Goal: Task Accomplishment & Management: Manage account settings

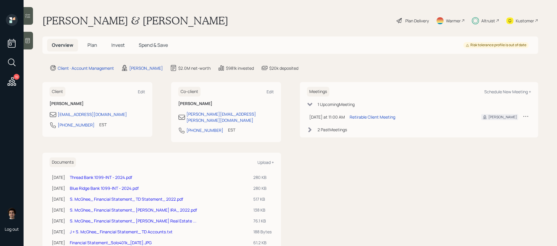
click at [113, 42] on span "Invest" at bounding box center [117, 45] width 13 height 6
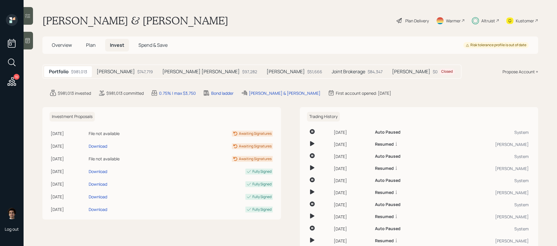
click at [137, 73] on div "$747,719" at bounding box center [145, 72] width 16 height 6
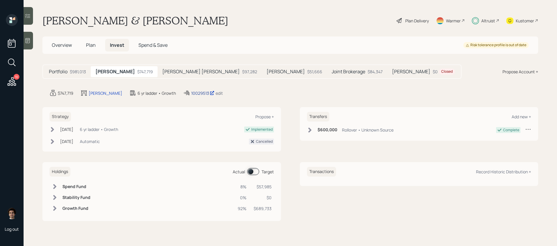
click at [191, 92] on div "10029513" at bounding box center [202, 93] width 23 height 6
click at [13, 81] on icon at bounding box center [12, 81] width 9 height 9
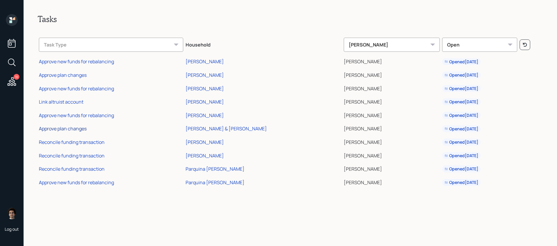
click at [68, 130] on div "Approve plan changes" at bounding box center [63, 128] width 48 height 6
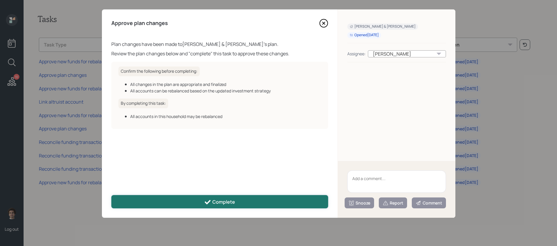
click at [200, 202] on button "Complete" at bounding box center [219, 201] width 217 height 13
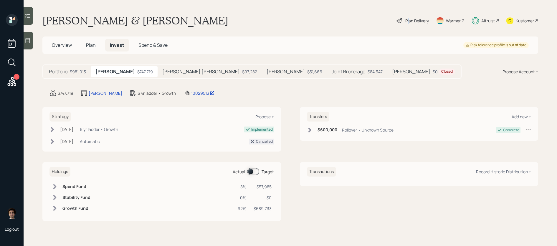
click at [407, 18] on div "Plan Delivery" at bounding box center [417, 21] width 24 height 6
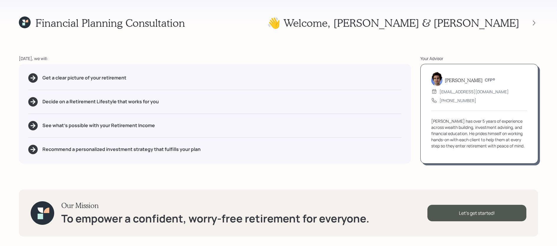
click at [536, 18] on div "👋 Welcome , Susan & John" at bounding box center [402, 22] width 271 height 13
click at [536, 24] on icon at bounding box center [534, 23] width 6 height 6
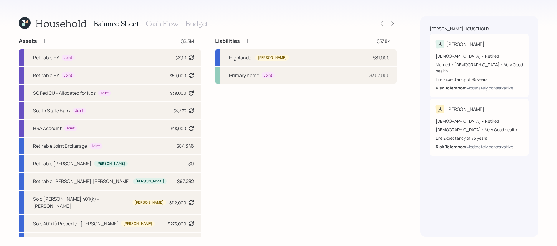
click at [388, 19] on div "Household Balance Sheet Cash Flow Budget" at bounding box center [208, 23] width 378 height 14
click at [393, 21] on icon at bounding box center [392, 24] width 6 height 6
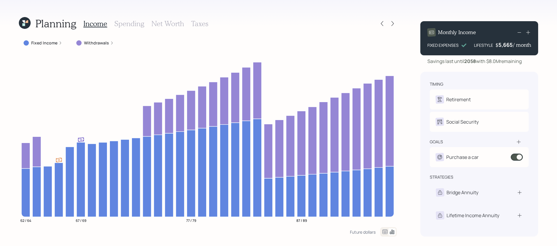
click at [200, 15] on div "Planning Income Spending Net Worth Taxes Fixed Income Withdrawals 62 / 64 67 / …" at bounding box center [278, 123] width 557 height 246
click at [201, 21] on h3 "Taxes" at bounding box center [199, 23] width 17 height 9
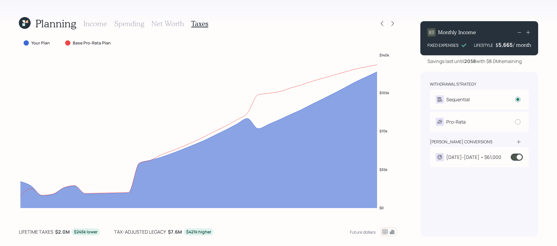
click at [385, 232] on icon at bounding box center [384, 232] width 5 height 4
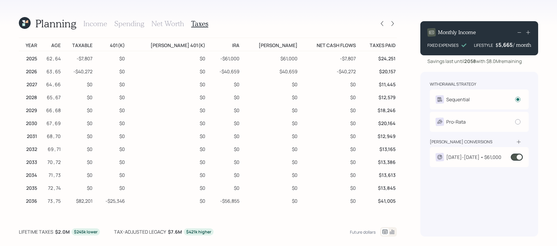
click at [460, 161] on div "2024-2035 • $61,000" at bounding box center [468, 157] width 66 height 8
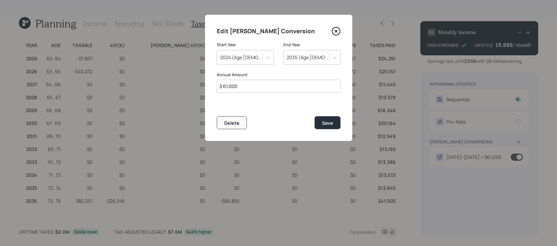
click at [338, 34] on icon at bounding box center [335, 31] width 9 height 9
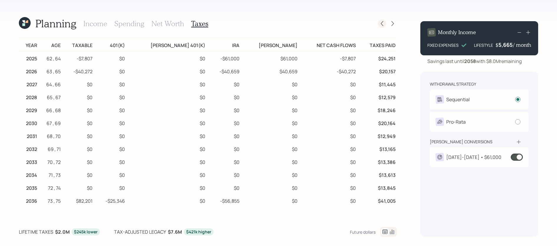
click at [381, 23] on icon at bounding box center [382, 24] width 6 height 6
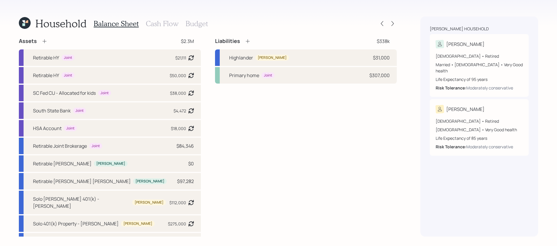
click at [162, 27] on h3 "Cash Flow" at bounding box center [162, 23] width 33 height 9
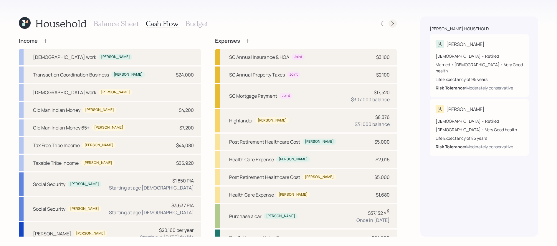
click at [396, 19] on div "Household Balance Sheet Cash Flow Budget" at bounding box center [208, 23] width 378 height 14
click at [396, 24] on div "Household Balance Sheet Cash Flow Budget Income Full-time work Susan Transactio…" at bounding box center [278, 123] width 557 height 246
click at [391, 24] on icon at bounding box center [392, 24] width 6 height 6
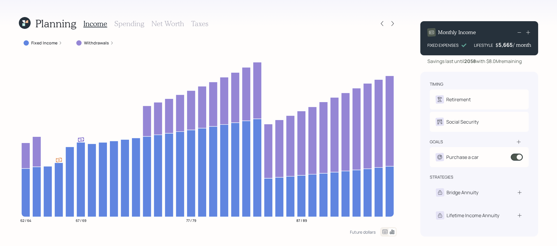
scroll to position [1, 0]
drag, startPoint x: 518, startPoint y: 155, endPoint x: 533, endPoint y: 178, distance: 28.1
click at [533, 178] on div "timing Retirement S Retired J Retired Social Security S Elect at 67y 8m J Elect…" at bounding box center [479, 154] width 118 height 165
click at [198, 21] on h3 "Taxes" at bounding box center [199, 23] width 17 height 9
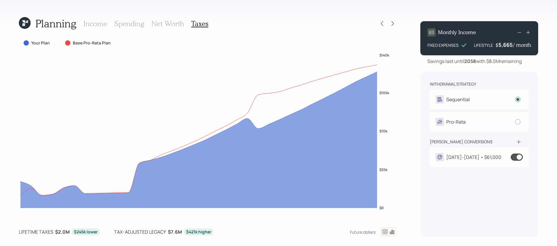
click at [511, 155] on span at bounding box center [516, 157] width 12 height 7
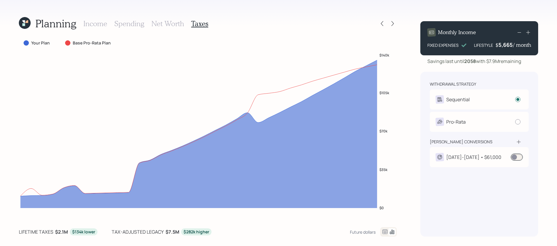
click at [519, 156] on span at bounding box center [516, 157] width 12 height 7
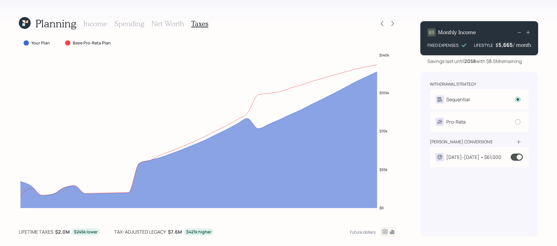
click at [520, 158] on span at bounding box center [516, 157] width 12 height 7
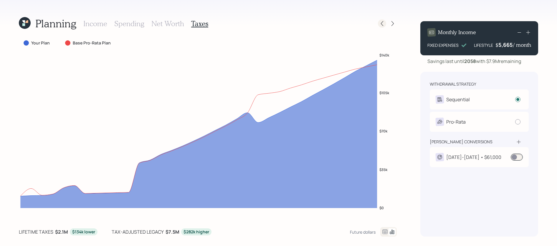
click at [379, 21] on icon at bounding box center [382, 24] width 6 height 6
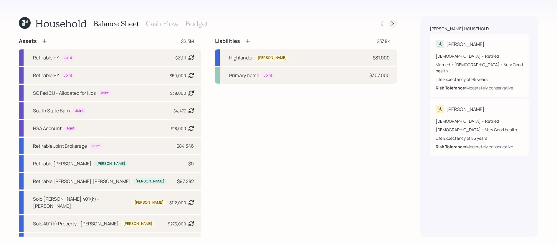
click at [396, 24] on div at bounding box center [392, 23] width 8 height 8
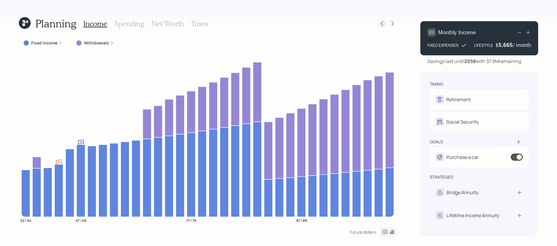
click at [385, 23] on div at bounding box center [382, 23] width 8 height 8
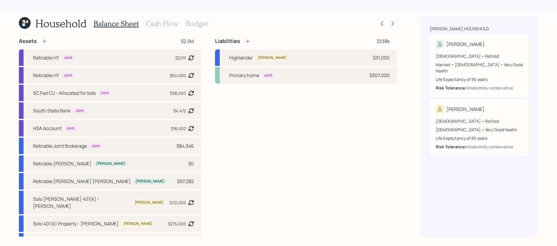
click at [23, 23] on icon at bounding box center [23, 24] width 3 height 3
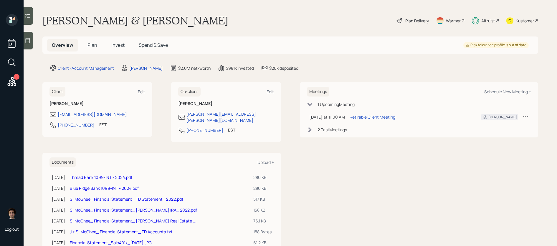
click at [142, 45] on span "Spend & Save" at bounding box center [153, 45] width 29 height 6
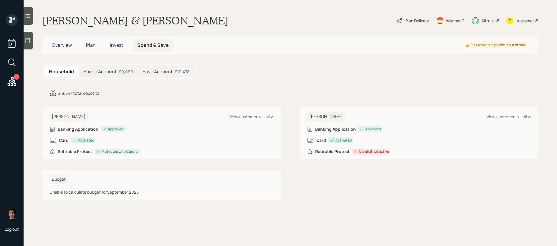
click at [49, 43] on h5 "Overview" at bounding box center [61, 45] width 29 height 13
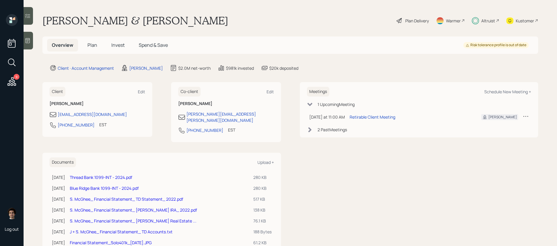
click at [423, 21] on div "Plan Delivery" at bounding box center [417, 21] width 24 height 6
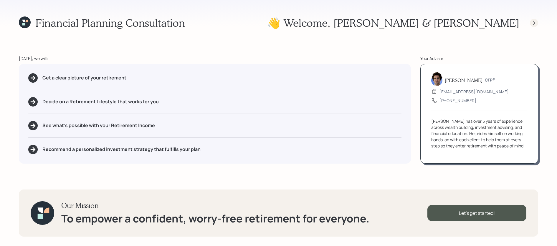
click at [533, 23] on icon at bounding box center [534, 23] width 6 height 6
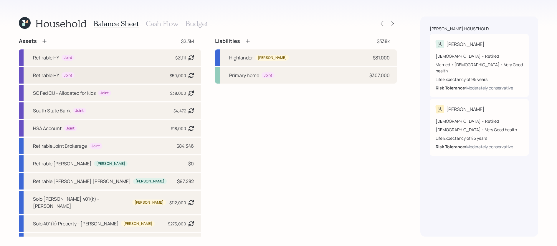
click at [168, 75] on div "Retirable HY Joint $50,000 Asset balance last updated on 08-22-2024. Last year …" at bounding box center [110, 75] width 182 height 16
select select "cash"
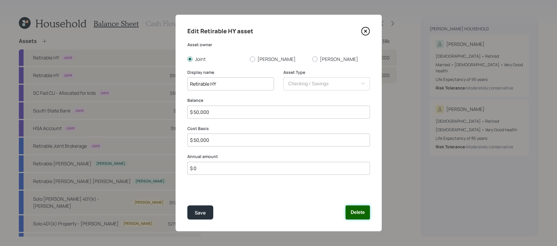
click at [363, 213] on button "Delete" at bounding box center [357, 212] width 24 height 14
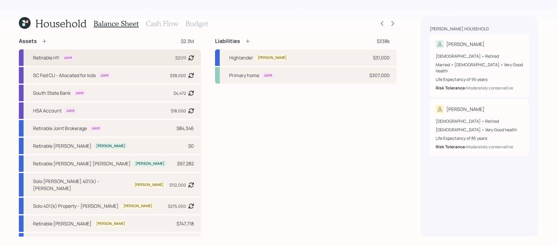
click at [133, 59] on div "Retirable HY Joint $21,111 Asset balance last updated on 08-20-2024." at bounding box center [110, 57] width 182 height 16
select select "emergency_fund"
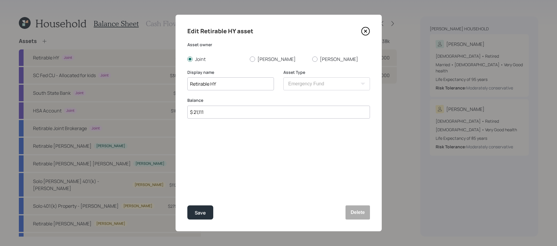
drag, startPoint x: 264, startPoint y: 113, endPoint x: 130, endPoint y: 104, distance: 134.3
click at [130, 104] on div "Edit Retirable HY asset Asset owner Joint Susan John Display name Retirable HY …" at bounding box center [278, 123] width 557 height 246
type input "$ 19,000"
click at [187, 205] on button "Save" at bounding box center [200, 212] width 26 height 14
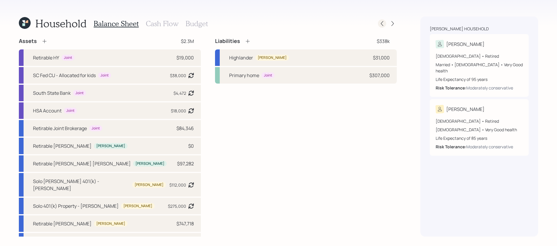
click at [384, 20] on div at bounding box center [387, 23] width 19 height 8
click at [384, 22] on icon at bounding box center [382, 24] width 6 height 6
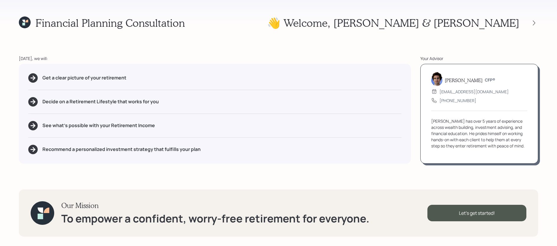
click at [30, 22] on icon at bounding box center [25, 22] width 12 height 12
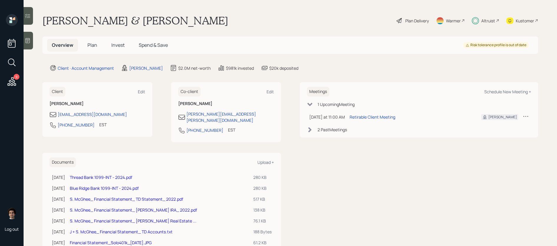
click at [155, 47] on span "Spend & Save" at bounding box center [153, 45] width 29 height 6
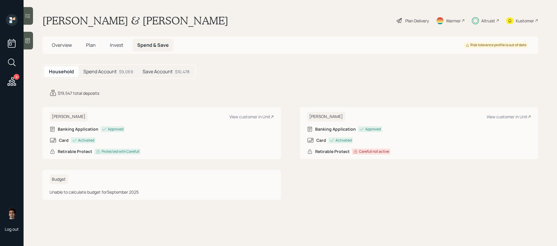
click at [87, 42] on span "Plan" at bounding box center [91, 45] width 10 height 6
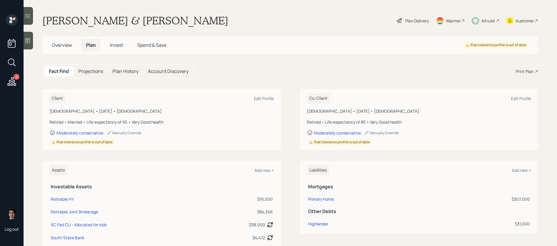
click at [61, 202] on td "Retirable HY" at bounding box center [135, 198] width 173 height 13
click at [61, 199] on div "Retirable HY" at bounding box center [62, 199] width 23 height 6
select select "emergency_fund"
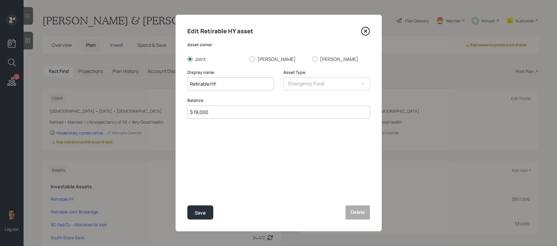
click at [213, 121] on div "Balance $ 19,000" at bounding box center [278, 111] width 182 height 28
click at [215, 115] on input "$ 19,000" at bounding box center [278, 112] width 182 height 13
type input "$ 19,500"
click at [187, 205] on button "Save" at bounding box center [200, 212] width 26 height 14
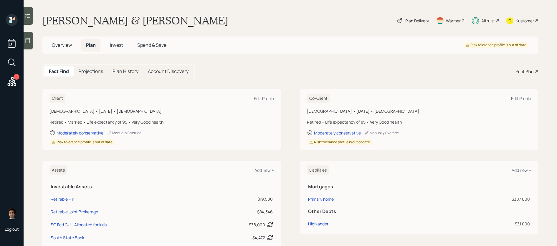
click at [423, 20] on div "Plan Delivery" at bounding box center [417, 21] width 24 height 6
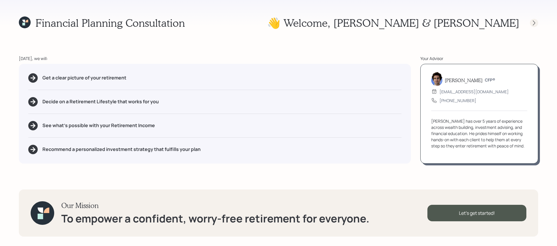
click at [535, 22] on icon at bounding box center [534, 23] width 6 height 6
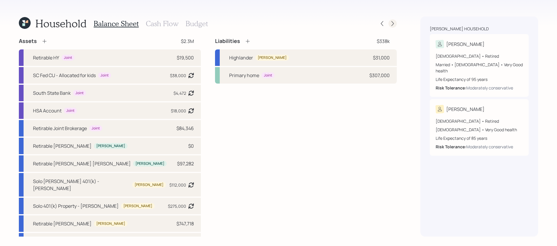
click at [392, 24] on icon at bounding box center [392, 24] width 6 height 6
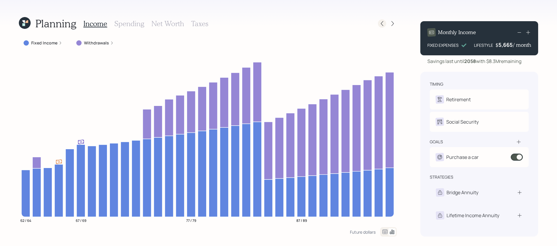
click at [381, 23] on icon at bounding box center [382, 24] width 6 height 6
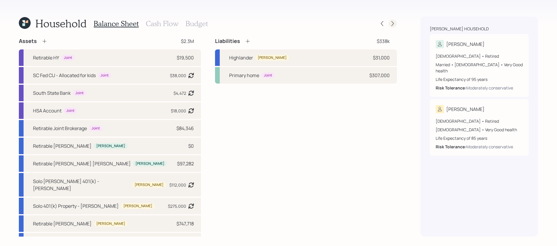
click at [391, 21] on icon at bounding box center [392, 24] width 6 height 6
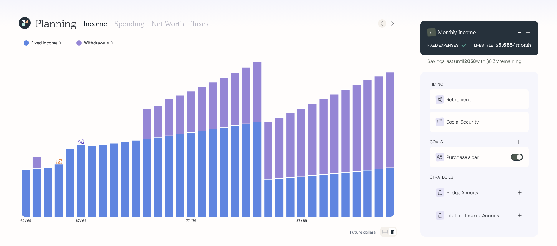
click at [381, 21] on icon at bounding box center [382, 24] width 6 height 6
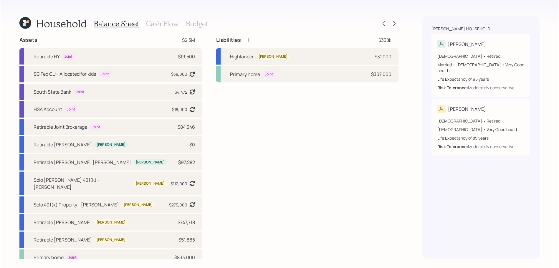
scroll to position [2, 0]
click at [395, 23] on icon at bounding box center [394, 24] width 6 height 6
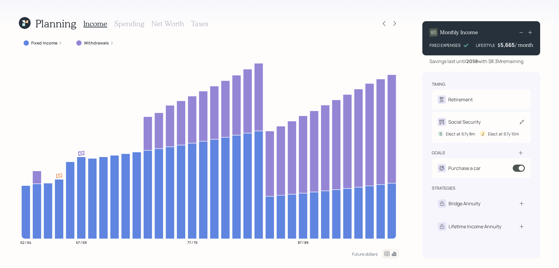
click at [494, 117] on div "Social Security S Elect at 67y 8m J Elect at 67y 10m" at bounding box center [481, 127] width 99 height 31
select select "8"
select select "10"
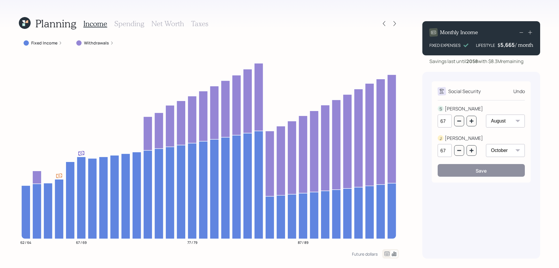
click at [412, 75] on div "Planning Income Spending Net Worth Taxes Fixed Income Withdrawals 62 / 64 67 / …" at bounding box center [279, 134] width 559 height 268
click at [430, 127] on div "Social Security Undo S SUSAN 67 January February March April May June July Augu…" at bounding box center [481, 165] width 118 height 187
click at [460, 152] on icon "button" at bounding box center [459, 150] width 5 height 5
click at [469, 151] on icon "button" at bounding box center [471, 150] width 4 height 4
type input "67"
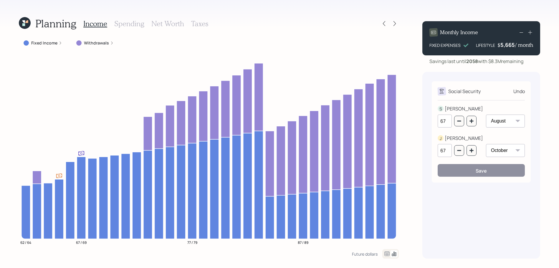
click at [431, 65] on div "Monthly Income FIXED EXPENSES LIFESTYLE $ 5,665 / month Savings last until 2058…" at bounding box center [481, 137] width 118 height 242
click at [386, 22] on icon at bounding box center [384, 24] width 6 height 6
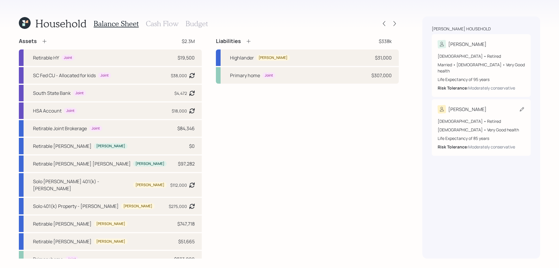
click at [481, 105] on div "John" at bounding box center [480, 109] width 87 height 8
select select "12"
select select "very_good"
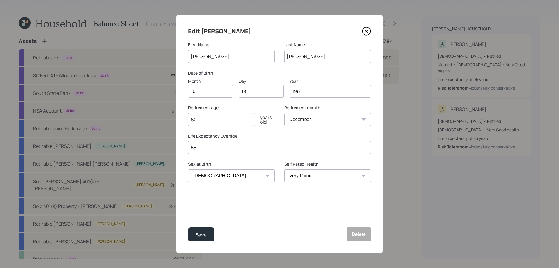
click at [363, 37] on div "Edit John First Name John Last Name McGhee Date of Birth Month 10 Day 18 Year 1…" at bounding box center [279, 134] width 206 height 238
click at [366, 34] on icon at bounding box center [366, 31] width 9 height 9
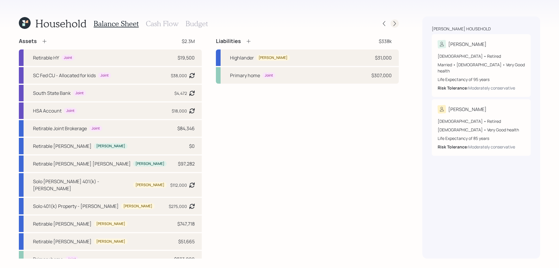
click at [392, 23] on icon at bounding box center [394, 24] width 6 height 6
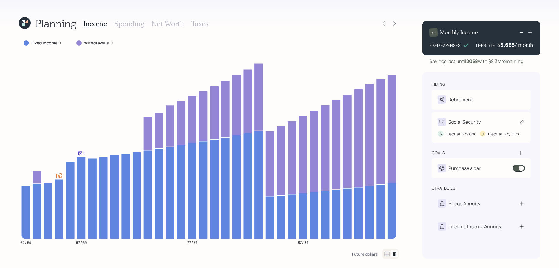
click at [477, 128] on div "S Elect at 67y 8m J Elect at 67y 10m" at bounding box center [480, 131] width 87 height 11
select select "8"
select select "10"
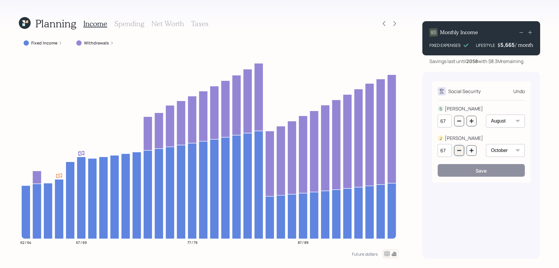
click at [457, 152] on icon "button" at bounding box center [459, 150] width 5 height 5
type input "64"
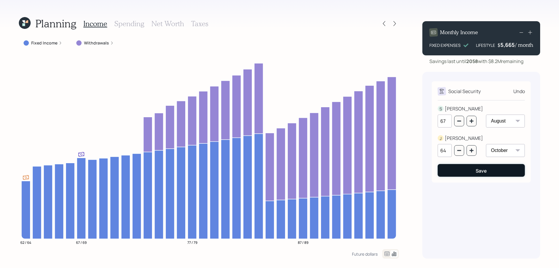
click at [481, 171] on div "Save" at bounding box center [480, 170] width 11 height 6
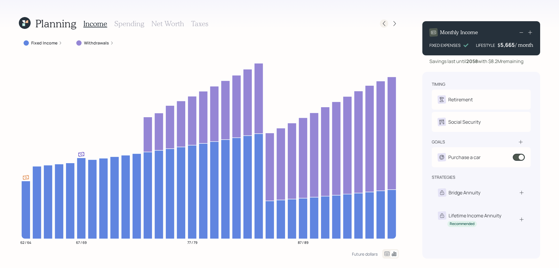
click at [384, 24] on icon at bounding box center [384, 24] width 6 height 6
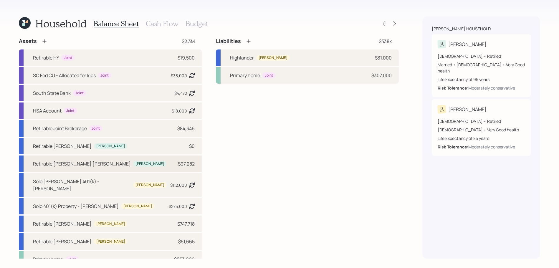
scroll to position [2, 0]
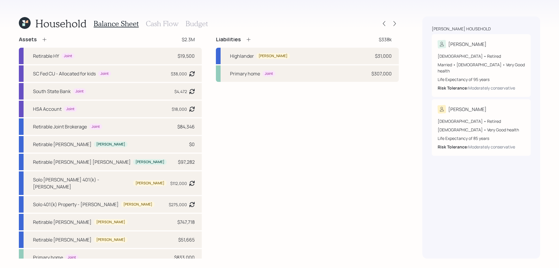
click at [152, 26] on h3 "Cash Flow" at bounding box center [162, 23] width 33 height 9
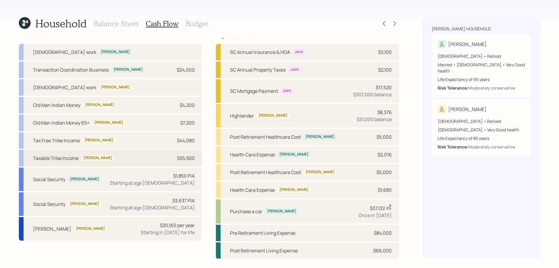
scroll to position [4, 0]
click at [150, 205] on div "Social Security John $3,637 PIA Starting at age 67" at bounding box center [110, 205] width 183 height 24
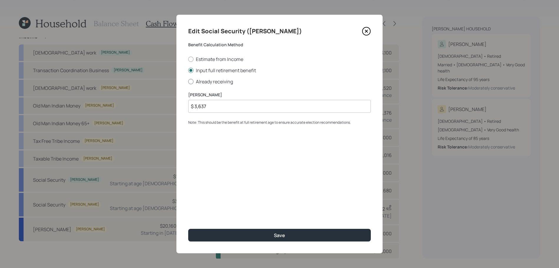
click at [221, 80] on label "Already receiving" at bounding box center [279, 81] width 182 height 6
click at [188, 81] on input "Already receiving" at bounding box center [188, 81] width 0 height 0
radio input "true"
select select "10"
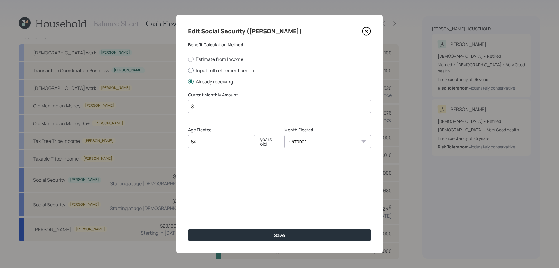
click at [227, 67] on label "Input full retirement benefit" at bounding box center [279, 70] width 182 height 6
click at [188, 70] on input "Input full retirement benefit" at bounding box center [188, 70] width 0 height 0
radio input "true"
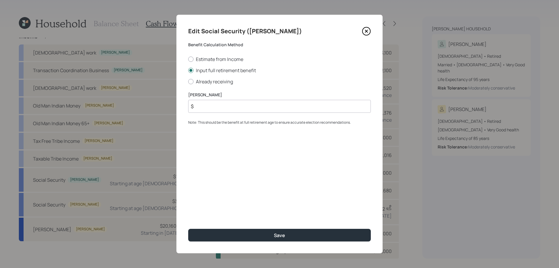
click at [249, 103] on input "$" at bounding box center [279, 106] width 182 height 13
type input "$ 3,600"
click at [188, 229] on button "Save" at bounding box center [279, 235] width 182 height 13
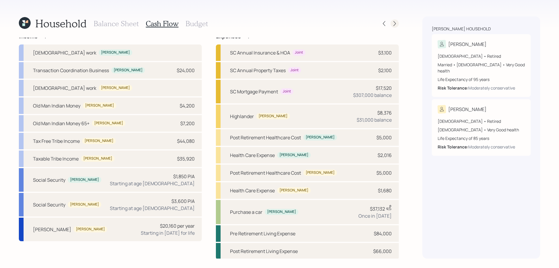
click at [391, 27] on div at bounding box center [389, 23] width 19 height 8
click at [392, 23] on icon at bounding box center [394, 24] width 6 height 6
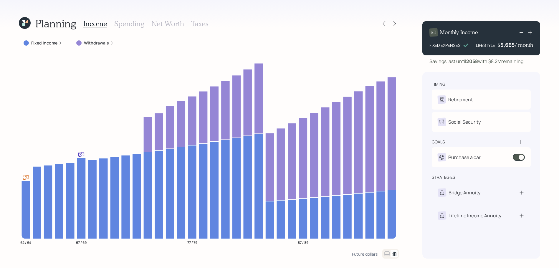
click at [53, 42] on label "Fixed Income" at bounding box center [44, 43] width 26 height 6
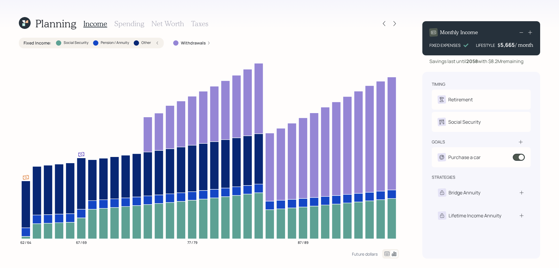
click at [53, 42] on div "Fixed Income : Social Security Pension / Annuity Other" at bounding box center [91, 43] width 135 height 6
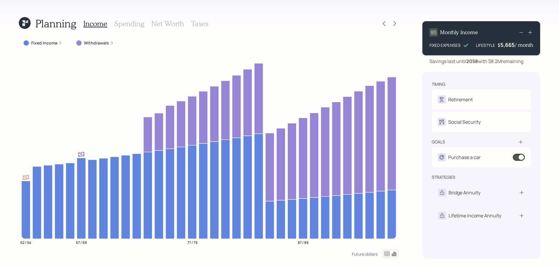
click at [53, 42] on label "Fixed Income" at bounding box center [44, 43] width 26 height 6
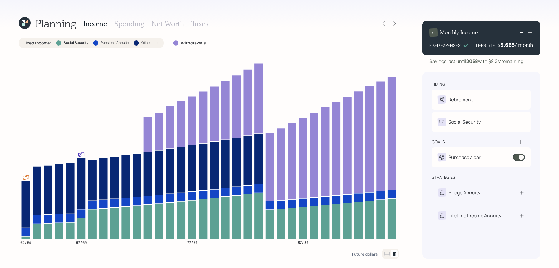
click at [152, 48] on div "Fixed Income : Social Security Pension / Annuity Other Withdrawals 62 / 64 67 /…" at bounding box center [209, 143] width 380 height 211
click at [161, 42] on div "Fixed Income : Social Security Pension / Annuity Other" at bounding box center [91, 43] width 145 height 11
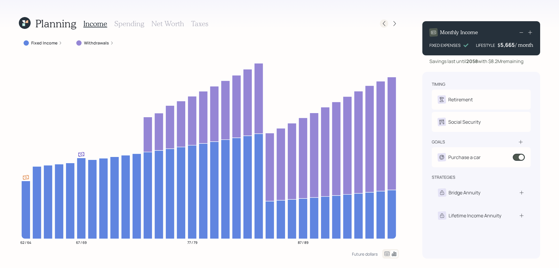
click at [386, 24] on icon at bounding box center [384, 24] width 6 height 6
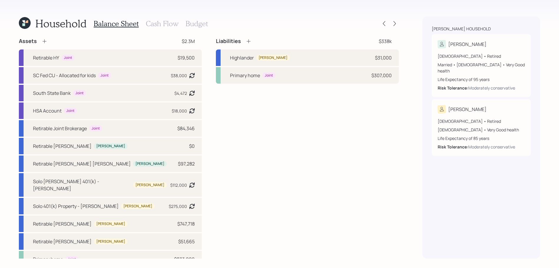
click at [157, 20] on h3 "Cash Flow" at bounding box center [162, 23] width 33 height 9
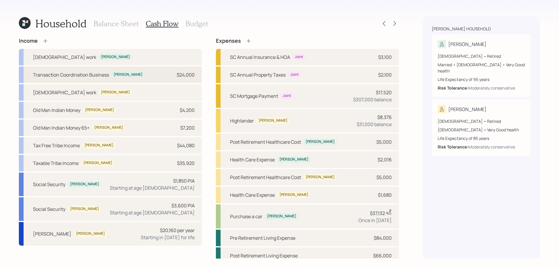
scroll to position [5, 0]
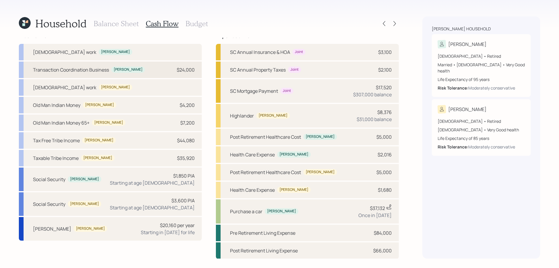
click at [154, 74] on div "Transaction Coordination Business Susan $24,000" at bounding box center [110, 70] width 183 height 16
select select "other"
select select "earned"
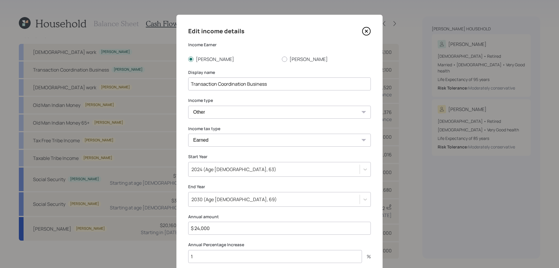
click at [365, 29] on icon at bounding box center [366, 31] width 9 height 9
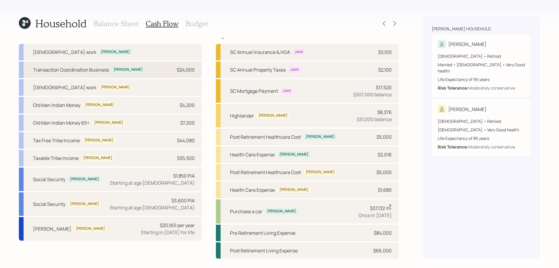
click at [141, 66] on div "Transaction Coordination Business Susan $24,000" at bounding box center [110, 70] width 183 height 16
select select "other"
select select "earned"
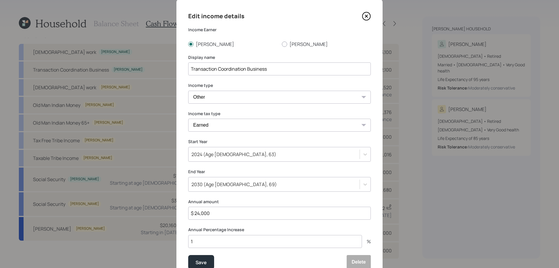
scroll to position [43, 0]
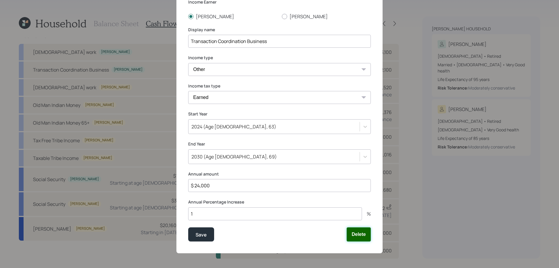
click at [359, 233] on button "Delete" at bounding box center [358, 234] width 24 height 14
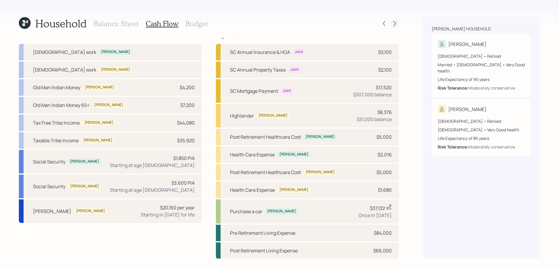
click at [394, 23] on icon at bounding box center [394, 24] width 6 height 6
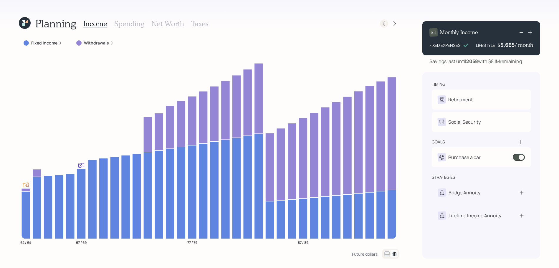
click at [384, 23] on icon at bounding box center [384, 24] width 6 height 6
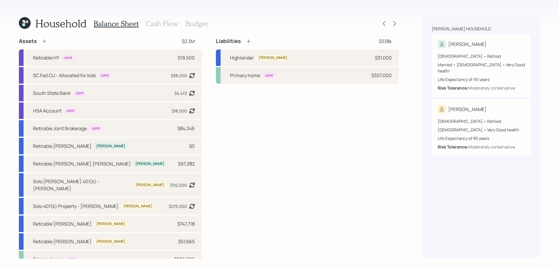
scroll to position [2, 0]
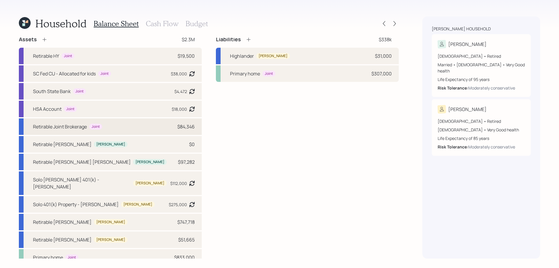
click at [110, 128] on div "Retirable Joint Brokerage Joint $84,346" at bounding box center [110, 126] width 183 height 16
select select "taxable"
select select "balanced"
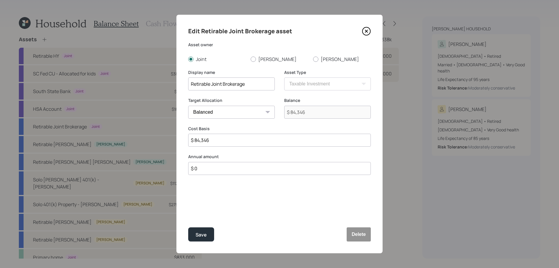
click at [371, 24] on div "Edit Retirable Joint Brokerage asset Asset owner Joint Susan John Display name …" at bounding box center [279, 134] width 206 height 238
click at [368, 41] on div "Edit Retirable Joint Brokerage asset Asset owner Joint Susan John Display name …" at bounding box center [279, 134] width 206 height 238
click at [368, 23] on div "Edit Retirable Joint Brokerage asset Asset owner Joint Susan John Display name …" at bounding box center [279, 134] width 206 height 238
click at [368, 37] on div "Edit Retirable Joint Brokerage asset Asset owner Joint Susan John Display name …" at bounding box center [279, 134] width 206 height 238
click at [368, 32] on icon at bounding box center [366, 31] width 9 height 9
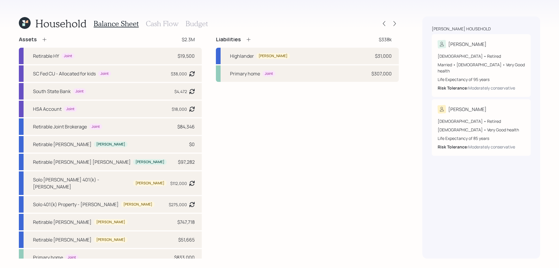
click at [368, 32] on div "Household Balance Sheet Cash Flow Budget Assets $2.3M Retirable HY Joint $19,50…" at bounding box center [209, 137] width 380 height 242
click at [462, 113] on div "63 years old • Retired Male • Very Good health Life Expectancy of 85 years Risk…" at bounding box center [480, 131] width 87 height 36
select select "12"
select select "very_good"
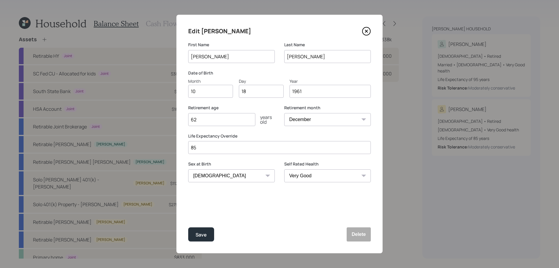
click at [366, 33] on icon at bounding box center [366, 31] width 9 height 9
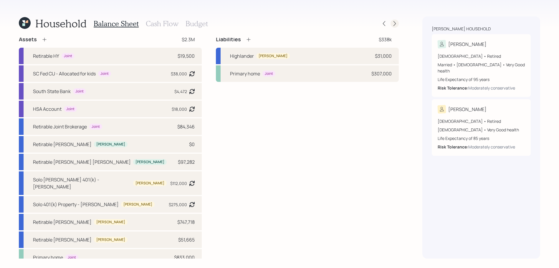
click at [393, 23] on icon at bounding box center [394, 24] width 6 height 6
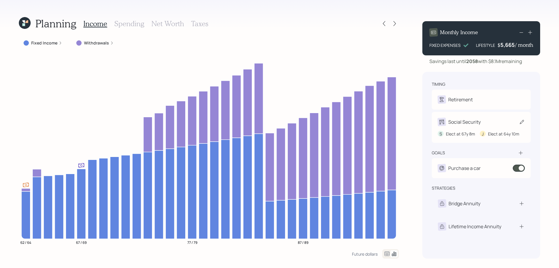
click at [480, 127] on div "S Elect at 67y 8m J Elect at 64y 10m" at bounding box center [480, 131] width 87 height 11
select select "8"
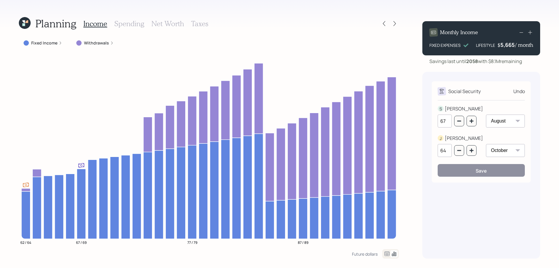
click at [497, 149] on select "January February March April May June July August September October November De…" at bounding box center [505, 150] width 39 height 13
select select "12"
click at [486, 144] on select "January February March April May June July August September October November De…" at bounding box center [505, 150] width 39 height 13
click at [500, 169] on button "Save" at bounding box center [480, 170] width 87 height 13
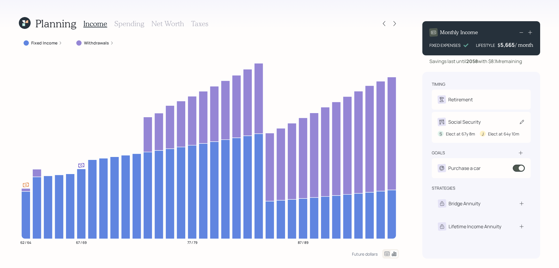
click at [480, 128] on div "S Elect at 67y 8m J Elect at 64y 10m" at bounding box center [480, 131] width 87 height 11
select select "8"
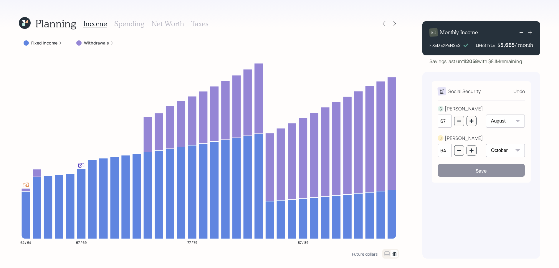
click at [492, 147] on select "January February March April May June July August September October November De…" at bounding box center [505, 150] width 39 height 13
select select "11"
click at [486, 144] on select "January February March April May June July August September October November De…" at bounding box center [505, 150] width 39 height 13
click at [486, 173] on button "Save" at bounding box center [480, 170] width 87 height 13
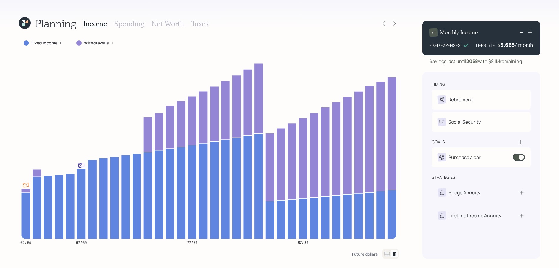
click at [47, 36] on div "Planning Income Spending Net Worth Taxes Fixed Income Withdrawals 62 / 64 67 / …" at bounding box center [209, 137] width 380 height 242
click at [47, 43] on label "Fixed Income" at bounding box center [44, 43] width 26 height 6
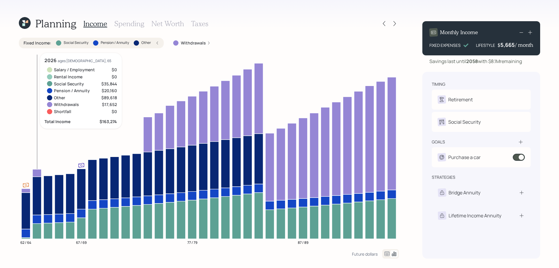
click at [35, 229] on icon at bounding box center [36, 230] width 9 height 15
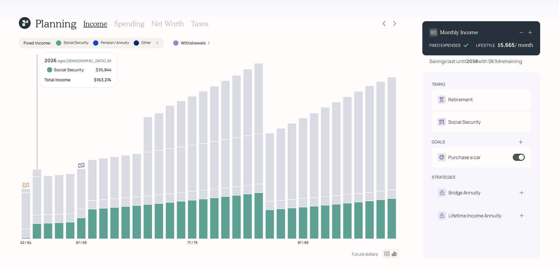
click at [35, 229] on icon at bounding box center [36, 230] width 9 height 15
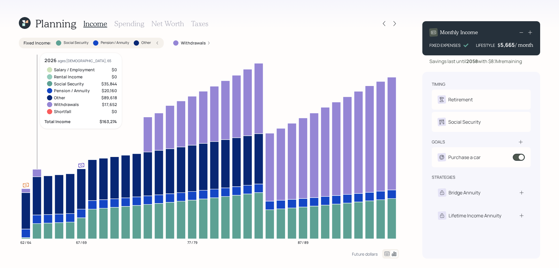
click at [35, 229] on icon at bounding box center [36, 230] width 9 height 15
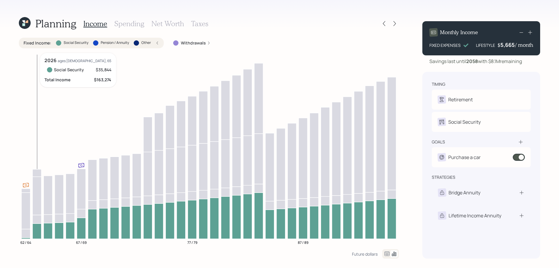
click at [35, 229] on icon at bounding box center [36, 230] width 9 height 15
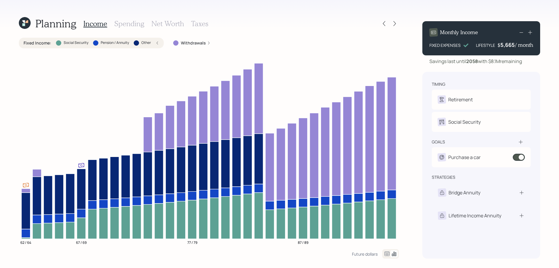
click at [152, 40] on div "Fixed Income : Social Security Pension / Annuity Other" at bounding box center [91, 43] width 145 height 11
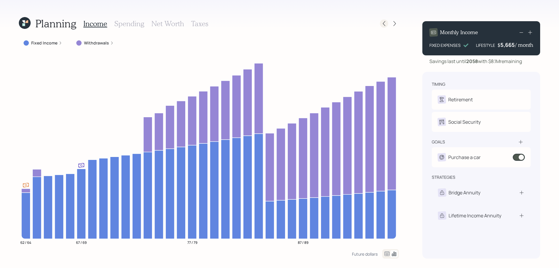
click at [383, 22] on icon at bounding box center [384, 24] width 6 height 6
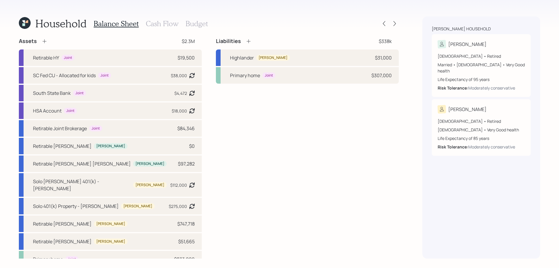
scroll to position [2, 0]
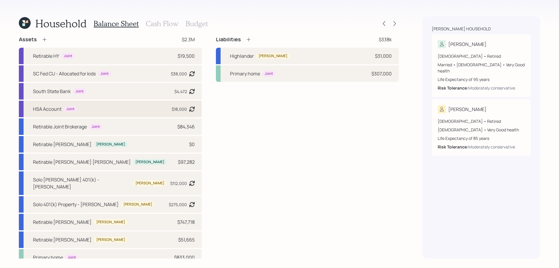
click at [125, 111] on div "HSA Account Joint $18,000 Asset balance last updated on 08-20-2024." at bounding box center [110, 109] width 183 height 16
select select "emergency_fund"
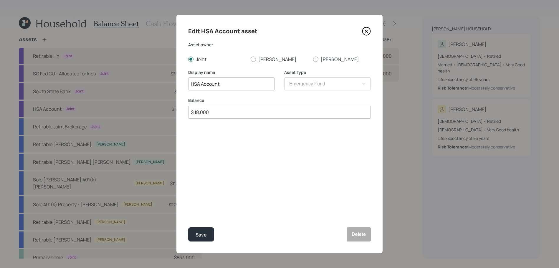
click at [366, 31] on icon at bounding box center [366, 31] width 2 height 2
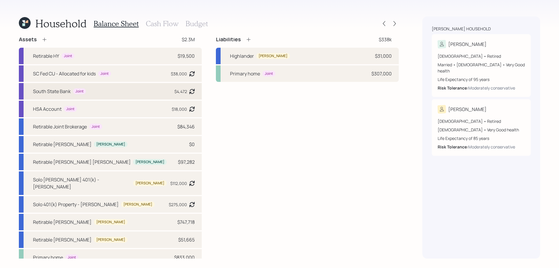
click at [62, 95] on div "South State Bank Joint $4,472 Asset balance last updated on 01-08-2024." at bounding box center [110, 91] width 183 height 16
select select "emergency_fund"
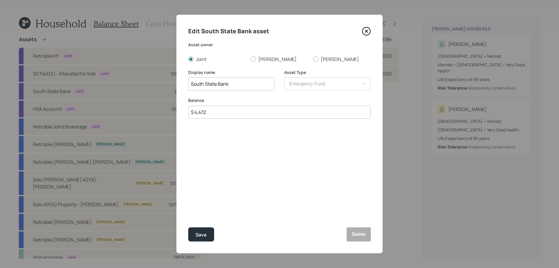
click at [371, 31] on div "Edit South State Bank asset Asset owner Joint Susan John Display name South Sta…" at bounding box center [279, 134] width 206 height 238
click at [369, 32] on icon at bounding box center [366, 31] width 9 height 9
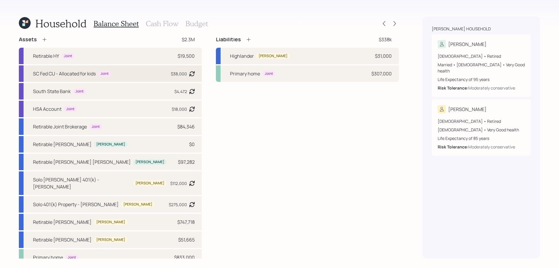
click at [79, 72] on div "SC Fed CU - Allocated for kids" at bounding box center [64, 73] width 63 height 7
select select "emergency_fund"
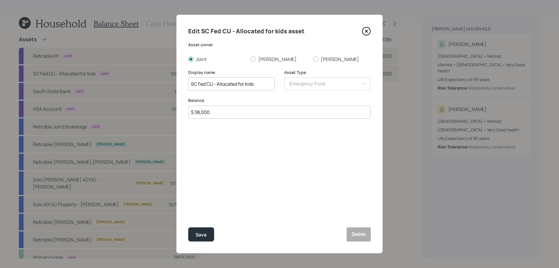
click at [369, 33] on icon at bounding box center [366, 31] width 9 height 9
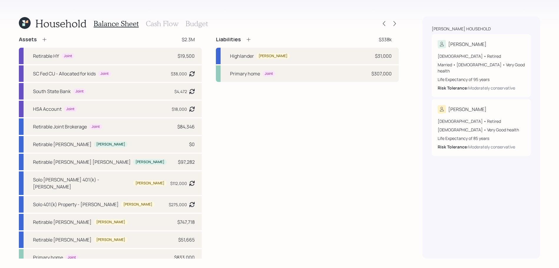
click at [172, 19] on div "Balance Sheet Cash Flow Budget" at bounding box center [151, 23] width 114 height 14
click at [172, 20] on h3 "Cash Flow" at bounding box center [162, 23] width 33 height 9
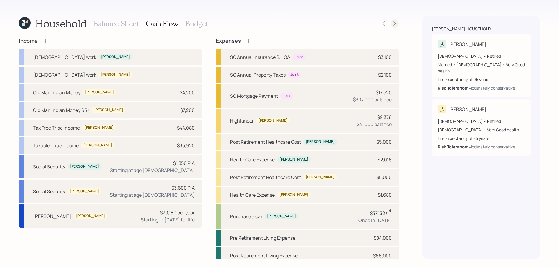
click at [390, 24] on div at bounding box center [394, 23] width 8 height 8
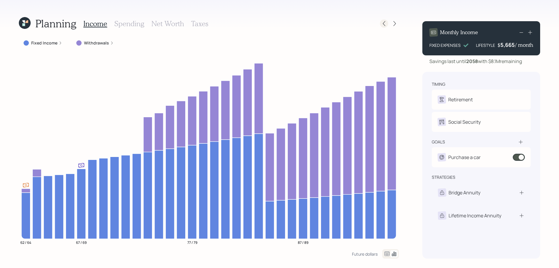
click at [380, 22] on div at bounding box center [384, 23] width 8 height 8
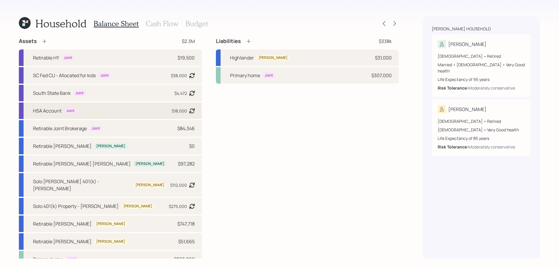
scroll to position [2, 0]
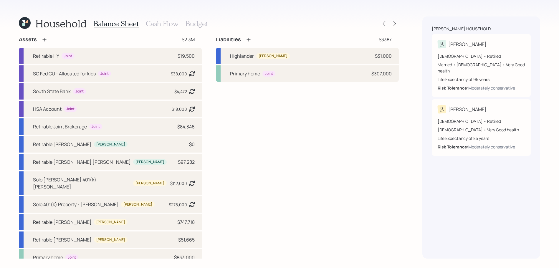
click at [151, 20] on h3 "Cash Flow" at bounding box center [162, 23] width 33 height 9
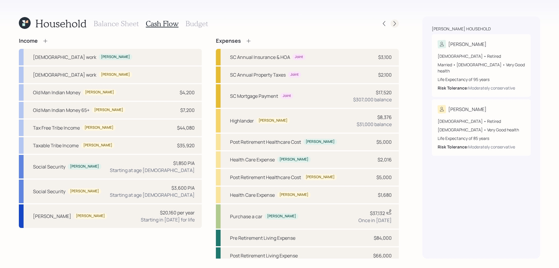
click at [392, 26] on icon at bounding box center [394, 24] width 6 height 6
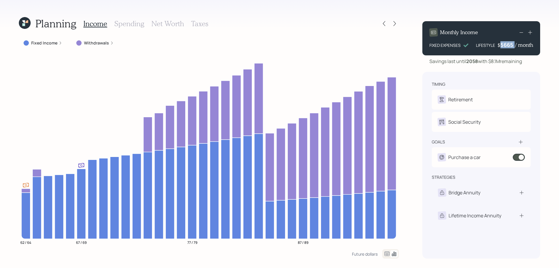
drag, startPoint x: 515, startPoint y: 45, endPoint x: 491, endPoint y: 45, distance: 23.8
click at [491, 45] on div "LIFESTYLE $ 5665 / month" at bounding box center [504, 44] width 57 height 7
drag, startPoint x: 500, startPoint y: 45, endPoint x: 520, endPoint y: 45, distance: 20.0
click at [520, 45] on div "$ 5665 / month" at bounding box center [515, 44] width 36 height 7
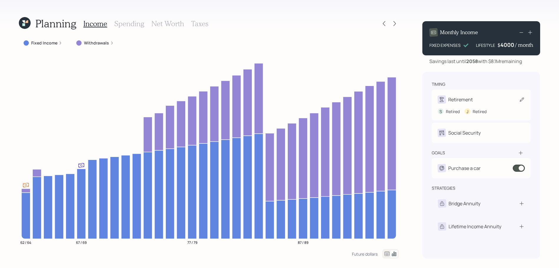
click at [515, 102] on div "Retirement" at bounding box center [480, 99] width 87 height 8
select select "8"
select select "12"
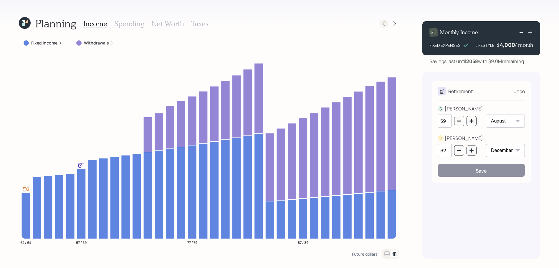
click at [381, 21] on icon at bounding box center [384, 24] width 6 height 6
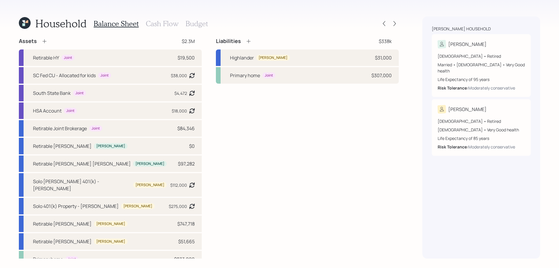
click at [190, 25] on h3 "Budget" at bounding box center [196, 23] width 22 height 9
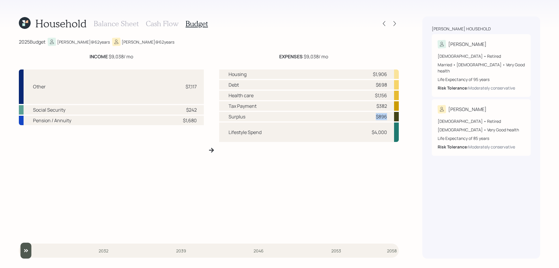
drag, startPoint x: 391, startPoint y: 115, endPoint x: 371, endPoint y: 116, distance: 20.0
click at [371, 116] on div "Surplus $896" at bounding box center [309, 116] width 180 height 9
click at [393, 23] on icon at bounding box center [394, 24] width 6 height 6
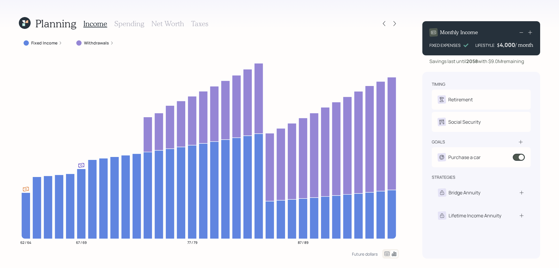
click at [509, 43] on div "4,000" at bounding box center [507, 44] width 15 height 7
drag, startPoint x: 514, startPoint y: 42, endPoint x: 496, endPoint y: 43, distance: 18.0
click at [496, 43] on div "LIFESTYLE $ 4000 / month" at bounding box center [504, 44] width 57 height 7
click at [508, 72] on div "timing Retirement S Retired J Retired Social Security S Elect at 67y 8m J Elect…" at bounding box center [481, 165] width 118 height 187
drag, startPoint x: 530, startPoint y: 64, endPoint x: 498, endPoint y: 64, distance: 32.4
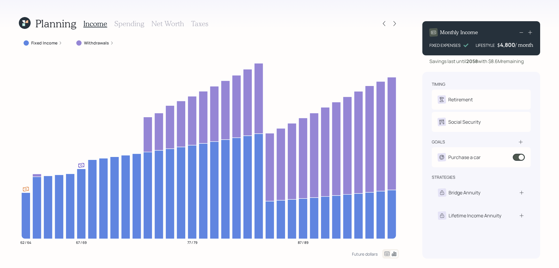
click at [498, 64] on div "Savings last until 2058 with $8.6M remaining" at bounding box center [481, 61] width 118 height 7
click at [175, 24] on h3 "Net Worth" at bounding box center [167, 23] width 33 height 9
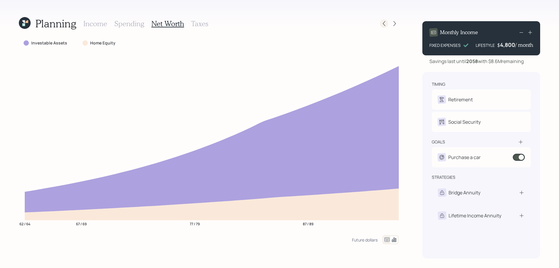
click at [386, 25] on icon at bounding box center [384, 24] width 6 height 6
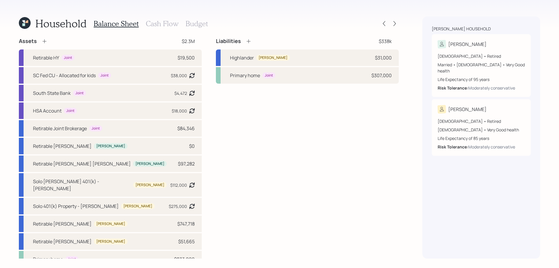
click at [144, 23] on div "Balance Sheet Cash Flow Budget" at bounding box center [151, 23] width 114 height 14
click at [147, 23] on h3 "Cash Flow" at bounding box center [162, 23] width 33 height 9
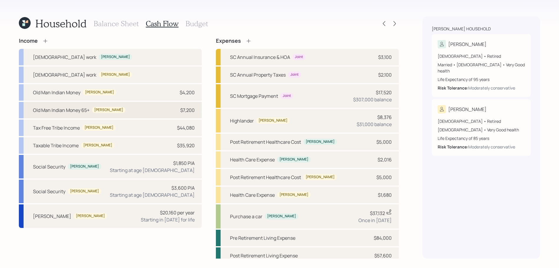
click at [116, 113] on div "Old Man Indian Money 65+ John $7,200" at bounding box center [110, 110] width 183 height 16
select select "other"
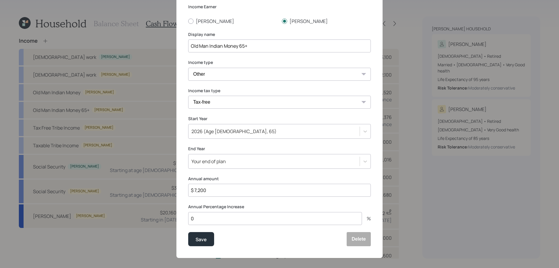
scroll to position [43, 0]
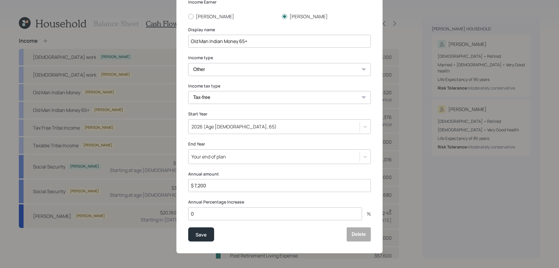
drag, startPoint x: 210, startPoint y: 187, endPoint x: 144, endPoint y: 183, distance: 66.0
click at [144, 183] on div "Edit income details Income Earner Susan John Display name Old Man Indian Money …" at bounding box center [279, 134] width 559 height 268
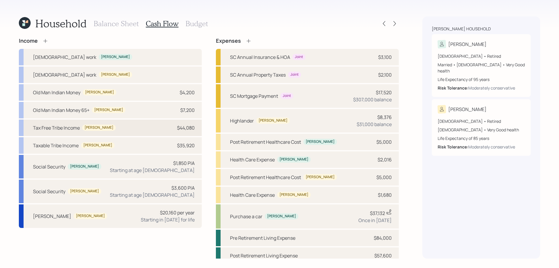
click at [141, 131] on div "Tax Free Tribe Income John $44,080" at bounding box center [110, 128] width 183 height 16
select select "other"
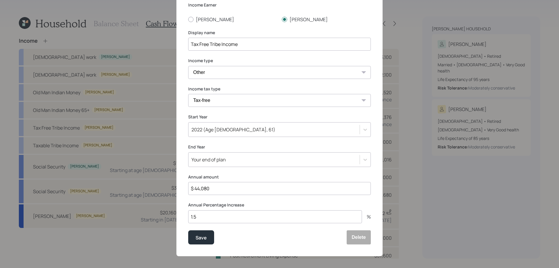
scroll to position [39, 0]
click at [218, 193] on input "$ 44,080" at bounding box center [279, 188] width 182 height 13
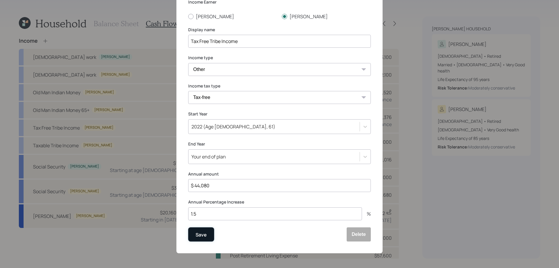
click at [208, 237] on button "Save" at bounding box center [201, 234] width 26 height 14
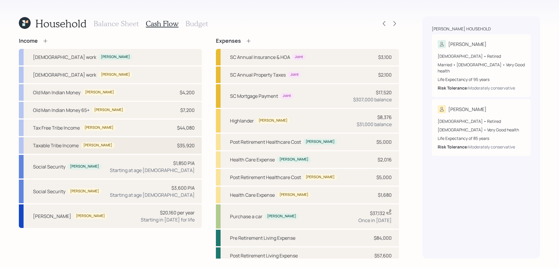
click at [111, 146] on div "Taxable Tribe Income John $35,920" at bounding box center [110, 145] width 183 height 16
select select "other"
select select "short_term_gain"
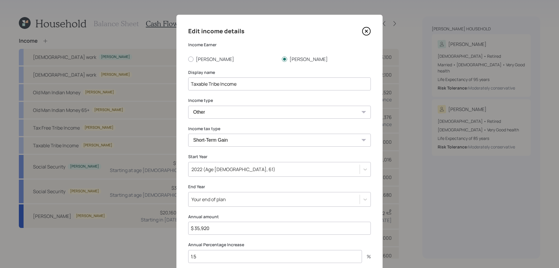
scroll to position [43, 0]
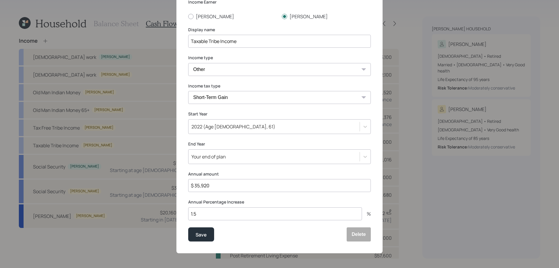
click at [209, 185] on input "$ 35,920" at bounding box center [279, 185] width 182 height 13
drag, startPoint x: 210, startPoint y: 185, endPoint x: 178, endPoint y: 180, distance: 32.9
click at [178, 180] on div "Edit income details Income Earner Susan John Display name Taxable Tribe Income …" at bounding box center [279, 112] width 206 height 281
click at [260, 190] on input "$ 35,920" at bounding box center [279, 185] width 182 height 13
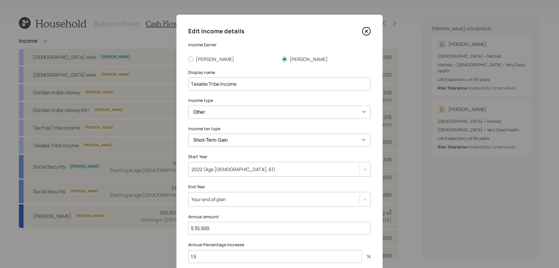
click at [364, 31] on icon at bounding box center [366, 31] width 9 height 9
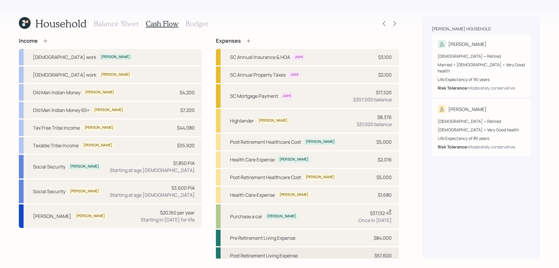
scroll to position [5, 0]
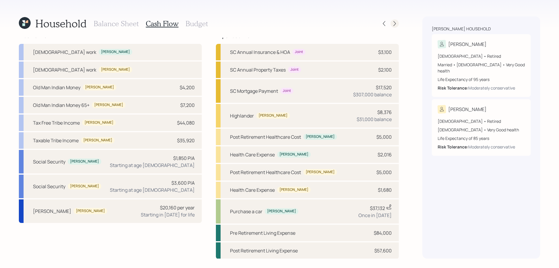
click at [394, 26] on icon at bounding box center [394, 24] width 6 height 6
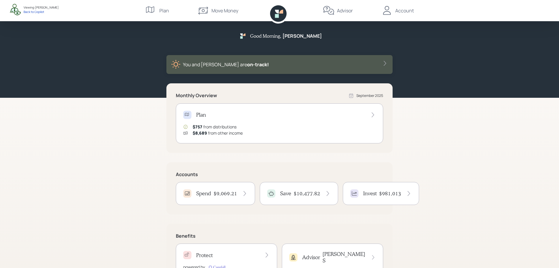
click at [401, 9] on div "Account" at bounding box center [404, 10] width 19 height 7
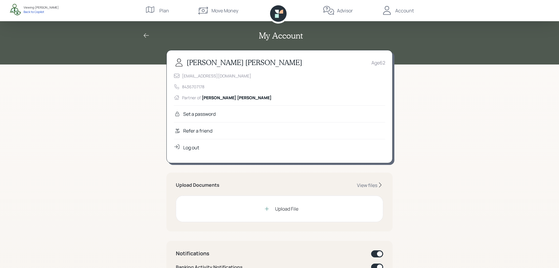
click at [351, 16] on div "Advisor" at bounding box center [338, 10] width 30 height 21
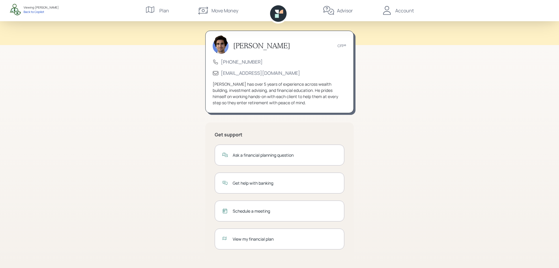
scroll to position [20, 0]
click at [262, 240] on div "View my financial plan" at bounding box center [285, 238] width 104 height 6
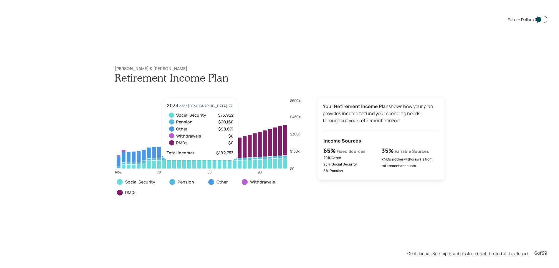
scroll to position [1339, 0]
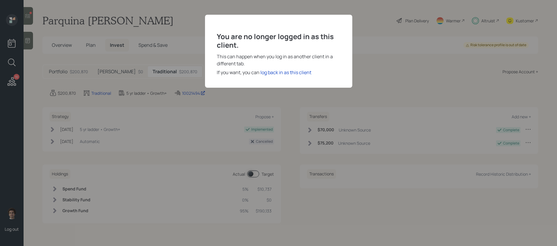
click at [276, 76] on div "You are no longer logged in as this client. This can happen when you log in as …" at bounding box center [278, 51] width 147 height 73
drag, startPoint x: 273, startPoint y: 71, endPoint x: 272, endPoint y: 74, distance: 3.1
click at [273, 72] on div "log back in as this client" at bounding box center [285, 72] width 51 height 7
